Goal: Information Seeking & Learning: Learn about a topic

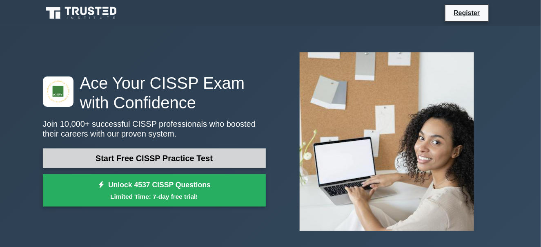
click at [176, 159] on link "Start Free CISSP Practice Test" at bounding box center [154, 158] width 223 height 20
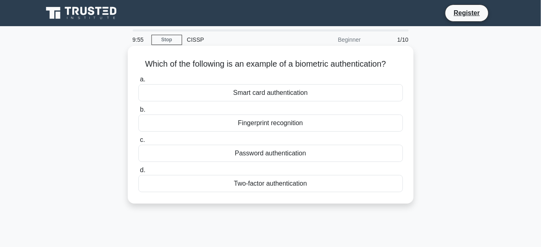
click at [258, 129] on div "Fingerprint recognition" at bounding box center [270, 122] width 265 height 17
click at [138, 112] on input "b. Fingerprint recognition" at bounding box center [138, 109] width 0 height 5
